Goal: Task Accomplishment & Management: Manage account settings

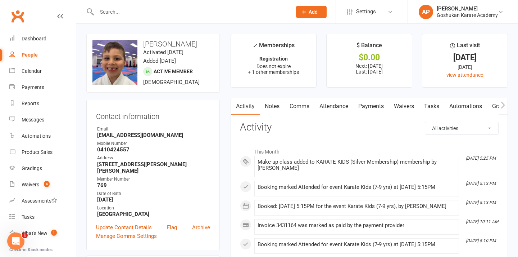
click at [165, 11] on input "text" at bounding box center [191, 12] width 192 height 10
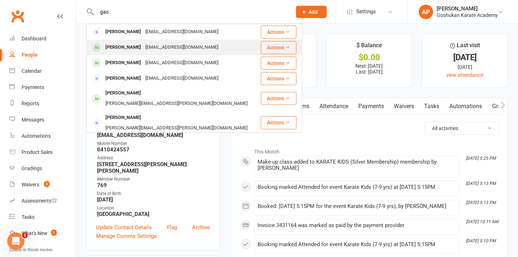
type input "gao"
click at [117, 53] on div "[PERSON_NAME] [EMAIL_ADDRESS][DOMAIN_NAME]" at bounding box center [173, 47] width 173 height 15
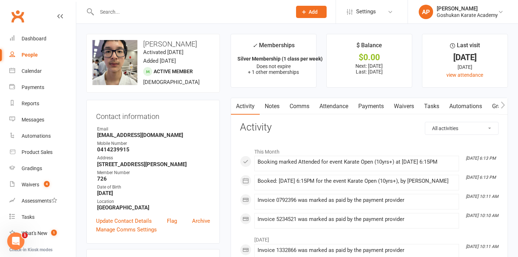
click at [332, 101] on link "Attendance" at bounding box center [334, 106] width 39 height 17
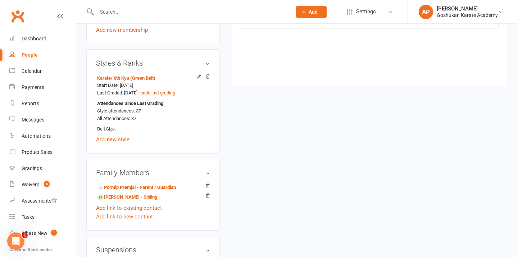
scroll to position [407, 0]
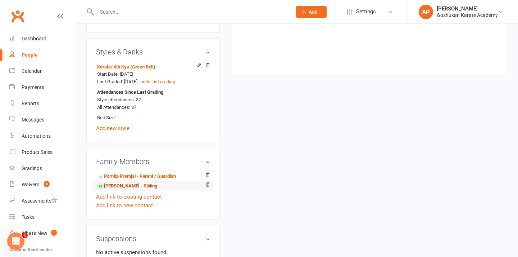
click at [127, 189] on link "[PERSON_NAME] - Sibling" at bounding box center [127, 186] width 60 height 8
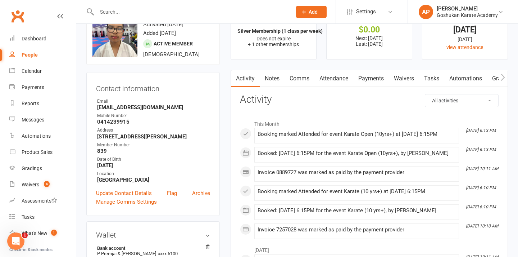
scroll to position [26, 0]
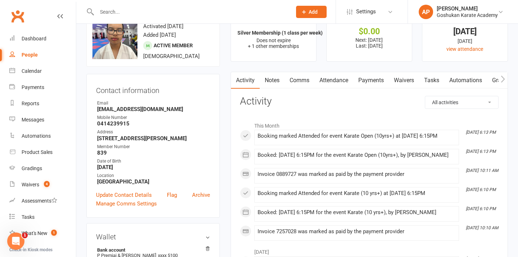
click at [345, 76] on link "Attendance" at bounding box center [334, 80] width 39 height 17
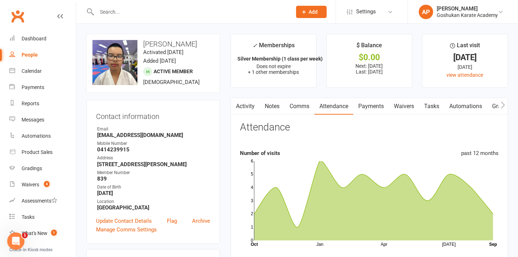
click at [190, 16] on input "text" at bounding box center [191, 12] width 192 height 10
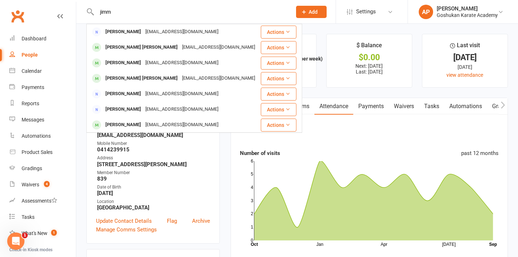
type input "[PERSON_NAME]"
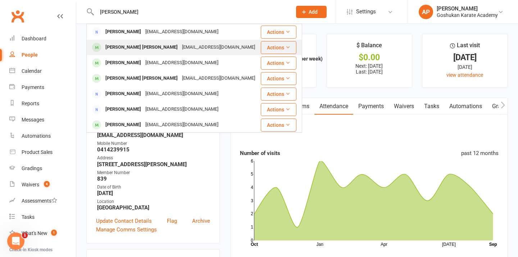
drag, startPoint x: 190, startPoint y: 6, endPoint x: 182, endPoint y: 44, distance: 39.0
click at [182, 44] on div "[EMAIL_ADDRESS][DOMAIN_NAME]" at bounding box center [218, 47] width 77 height 10
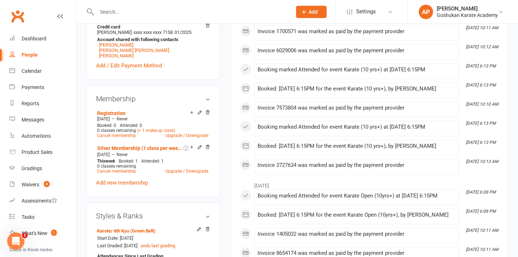
scroll to position [244, 0]
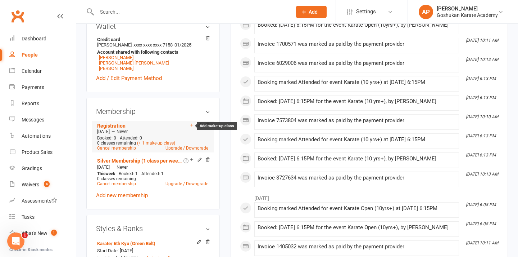
click at [190, 123] on icon at bounding box center [191, 124] width 5 height 5
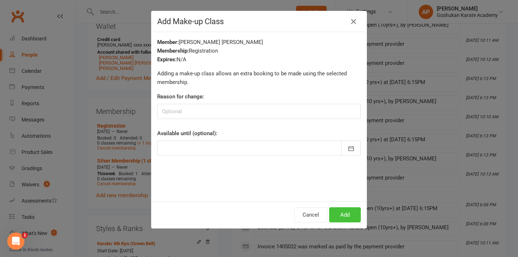
click at [349, 218] on button "Add" at bounding box center [345, 214] width 32 height 15
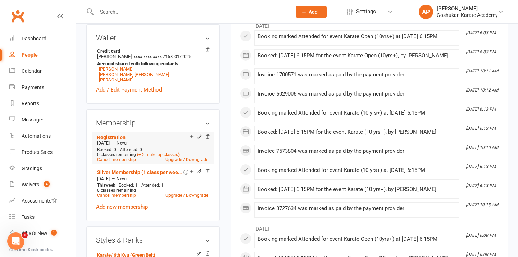
scroll to position [232, 0]
click at [191, 169] on icon at bounding box center [191, 170] width 3 height 3
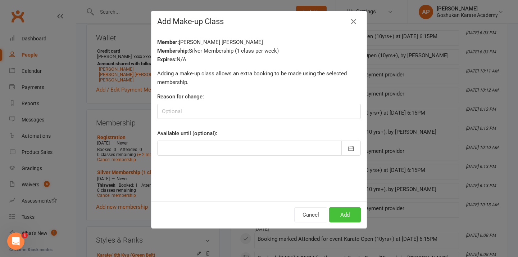
click at [339, 213] on button "Add" at bounding box center [345, 214] width 32 height 15
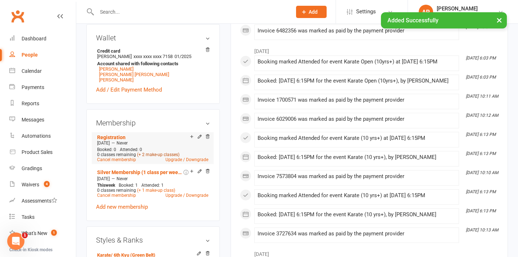
click at [155, 152] on link "(+ 2 make-up classes)" at bounding box center [158, 154] width 42 height 5
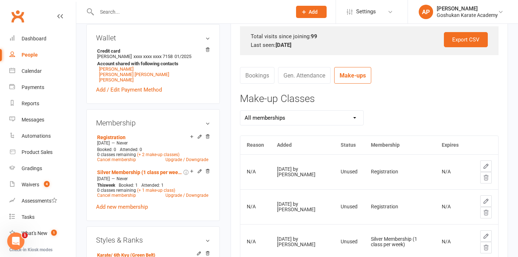
click at [485, 178] on icon at bounding box center [486, 177] width 6 height 6
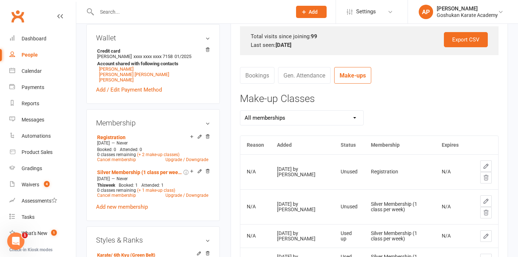
click at [485, 175] on icon at bounding box center [486, 177] width 5 height 5
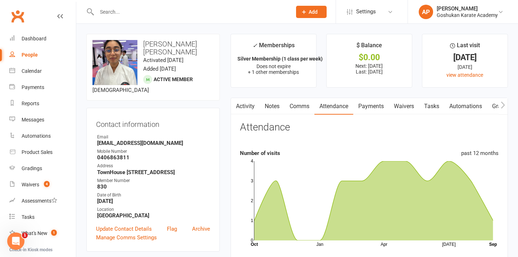
click at [164, 7] on input "text" at bounding box center [191, 12] width 192 height 10
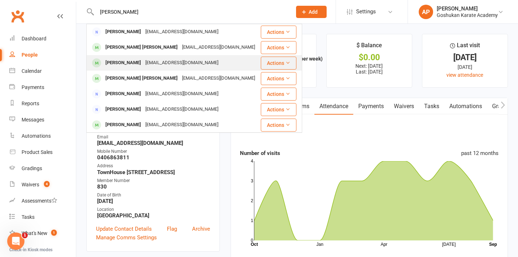
type input "[PERSON_NAME]"
click at [114, 61] on div "[PERSON_NAME]" at bounding box center [123, 63] width 40 height 10
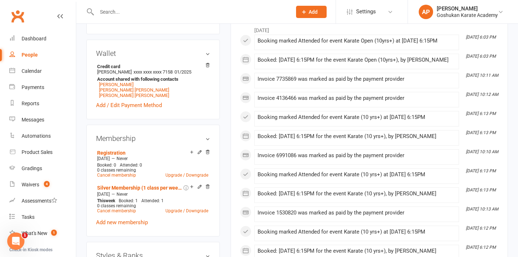
scroll to position [218, 0]
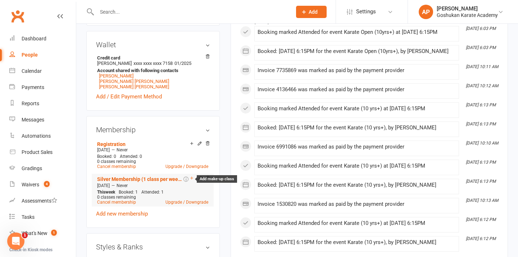
click at [191, 179] on icon at bounding box center [191, 177] width 3 height 3
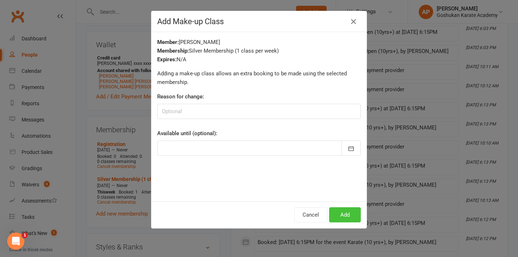
click at [335, 210] on button "Add" at bounding box center [345, 214] width 32 height 15
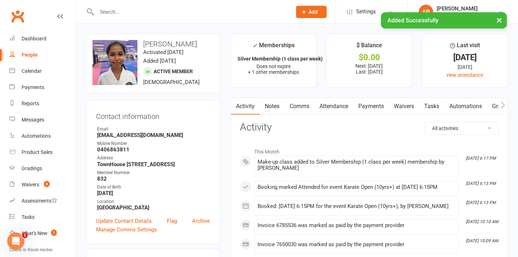
scroll to position [0, 0]
click at [164, 10] on input "text" at bounding box center [191, 12] width 192 height 10
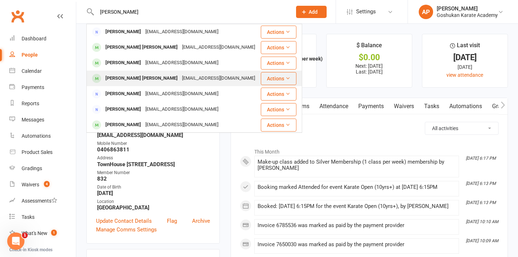
type input "[PERSON_NAME]"
click at [122, 77] on div "[PERSON_NAME] [PERSON_NAME]" at bounding box center [141, 78] width 77 height 10
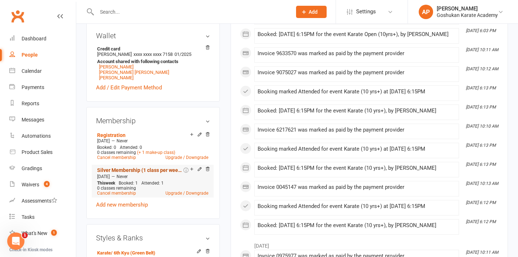
scroll to position [235, 0]
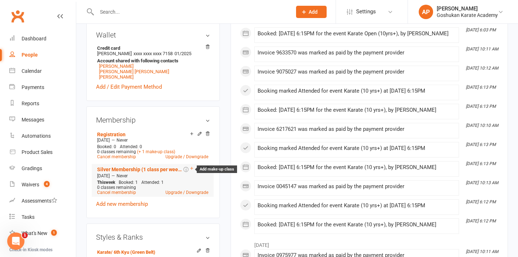
click at [193, 168] on icon at bounding box center [191, 168] width 5 height 5
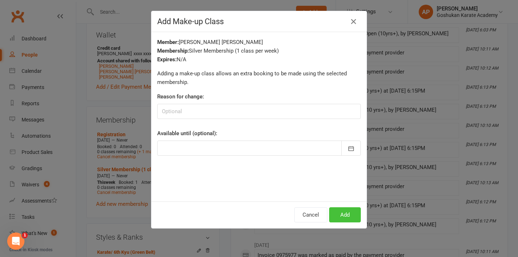
click at [345, 214] on button "Add" at bounding box center [345, 214] width 32 height 15
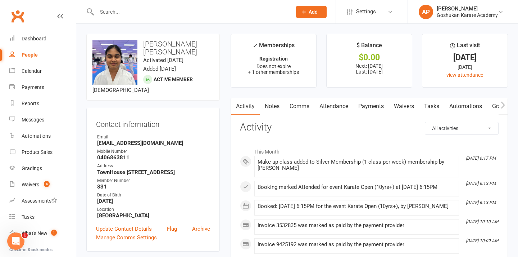
scroll to position [0, 0]
click at [168, 13] on input "text" at bounding box center [191, 12] width 192 height 10
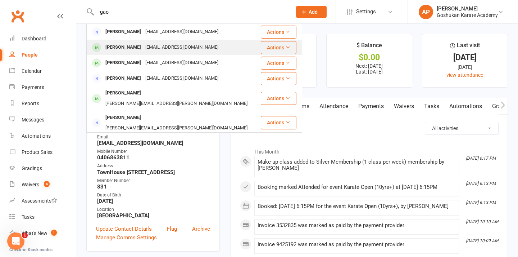
type input "gao"
click at [150, 49] on div "[EMAIL_ADDRESS][DOMAIN_NAME]" at bounding box center [181, 47] width 77 height 10
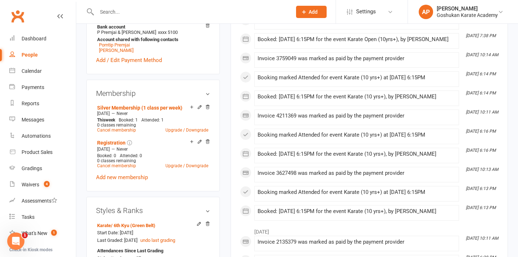
scroll to position [250, 0]
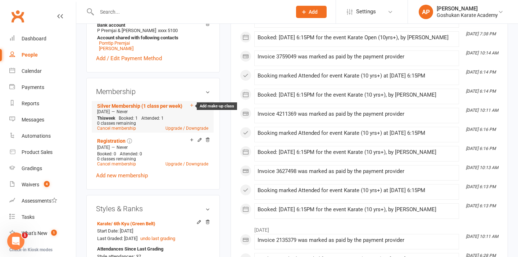
click at [191, 108] on icon at bounding box center [191, 105] width 5 height 5
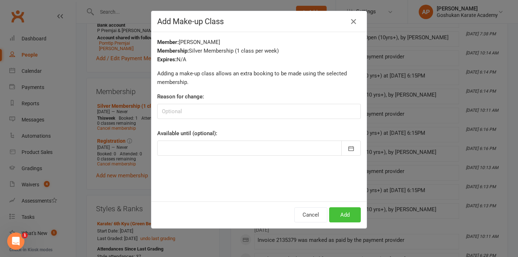
click at [344, 213] on button "Add" at bounding box center [345, 214] width 32 height 15
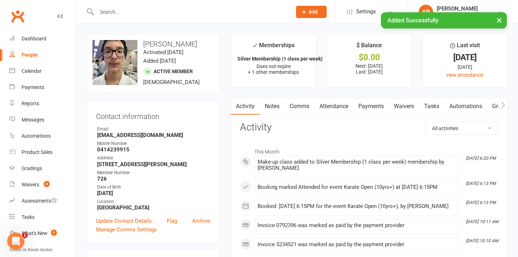
scroll to position [0, 0]
click at [176, 10] on input "text" at bounding box center [191, 12] width 192 height 10
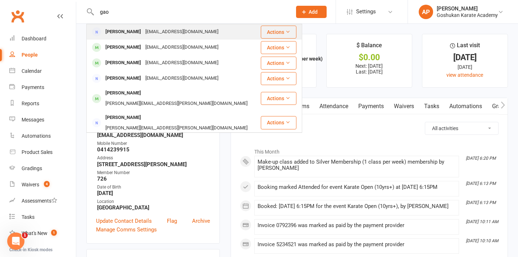
type input "gao"
click at [115, 32] on div "[PERSON_NAME]" at bounding box center [123, 32] width 40 height 10
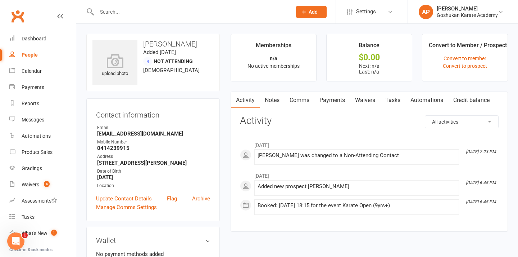
click at [166, 18] on div at bounding box center [186, 11] width 200 height 23
click at [166, 13] on input "text" at bounding box center [191, 12] width 192 height 10
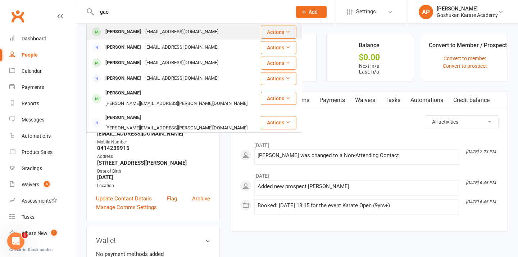
type input "gao"
click at [143, 36] on div "[EMAIL_ADDRESS][DOMAIN_NAME]" at bounding box center [181, 32] width 77 height 10
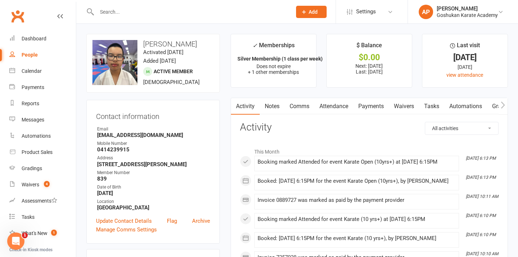
click at [228, 14] on input "text" at bounding box center [191, 12] width 192 height 10
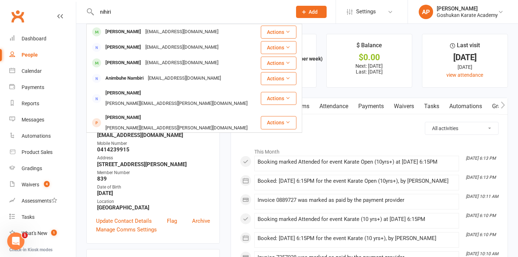
type input "nigiri"
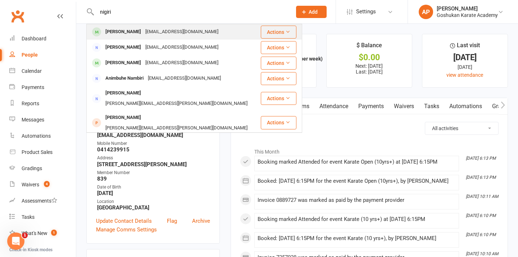
drag, startPoint x: 228, startPoint y: 14, endPoint x: 161, endPoint y: 31, distance: 69.7
click at [161, 31] on div "[EMAIL_ADDRESS][DOMAIN_NAME]" at bounding box center [181, 32] width 77 height 10
